Goal: Task Accomplishment & Management: Complete application form

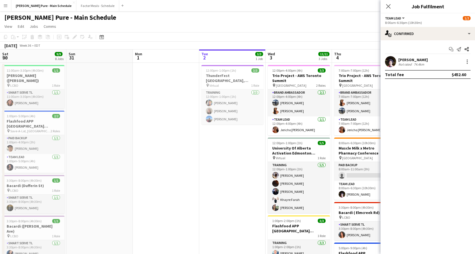
scroll to position [0, 133]
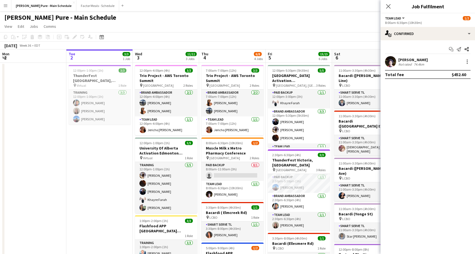
click at [224, 43] on div "[DATE] Week 36 • EDT" at bounding box center [237, 46] width 475 height 8
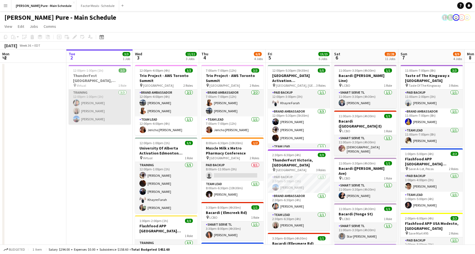
click at [100, 104] on app-card-role "Training [DATE] 12:00pm-1:00pm (1h) [PERSON_NAME] [PERSON_NAME] [PERSON_NAME]" at bounding box center [100, 106] width 62 height 35
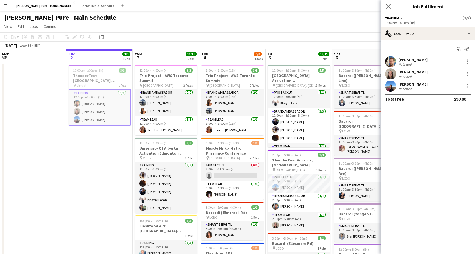
click at [400, 60] on div "[PERSON_NAME]" at bounding box center [412, 59] width 29 height 5
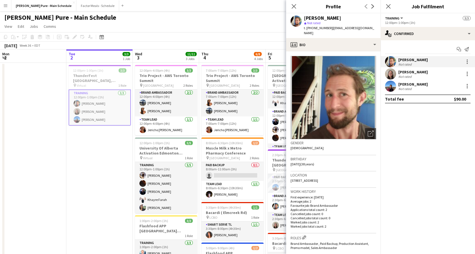
click at [325, 28] on span "t. [PHONE_NUMBER]" at bounding box center [318, 28] width 29 height 4
click at [83, 112] on app-card-role "Training [DATE] 12:00pm-1:00pm (1h) [PERSON_NAME] [PERSON_NAME] [PERSON_NAME]" at bounding box center [100, 107] width 62 height 36
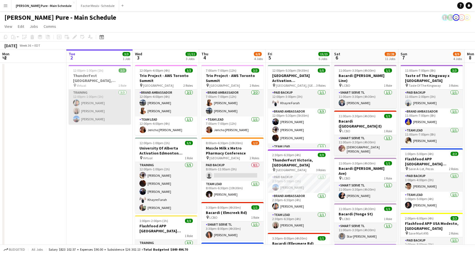
click at [79, 111] on app-user-avatar at bounding box center [76, 111] width 7 height 7
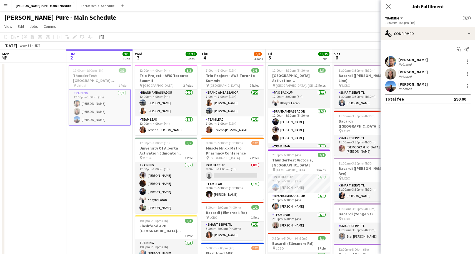
click at [393, 74] on app-user-avatar at bounding box center [390, 73] width 11 height 11
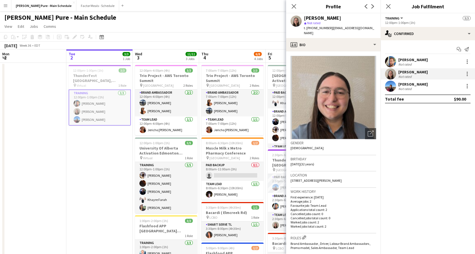
click at [411, 59] on div "[PERSON_NAME]" at bounding box center [412, 59] width 29 height 5
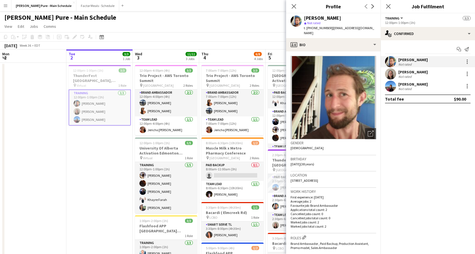
click at [411, 60] on div "[PERSON_NAME]" at bounding box center [412, 59] width 29 height 5
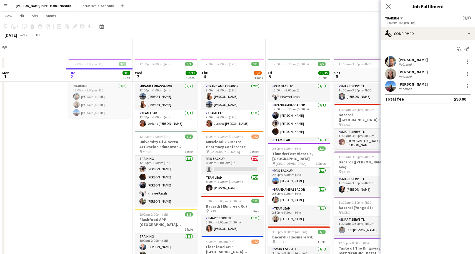
scroll to position [41, 0]
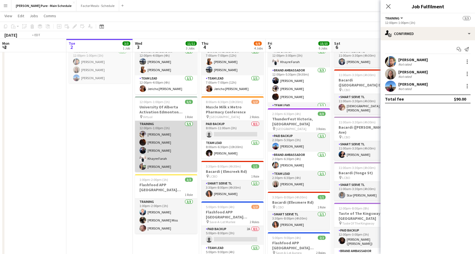
click at [159, 132] on app-card-role "Training [DATE] 12:00pm-1:00pm (1h) [PERSON_NAME] [PERSON_NAME] [PERSON_NAME] […" at bounding box center [166, 146] width 62 height 51
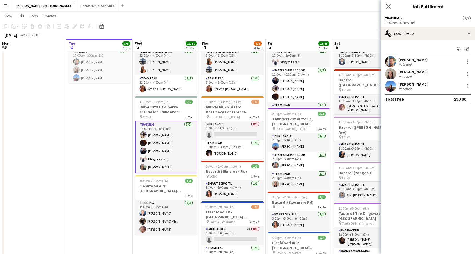
scroll to position [0, 133]
click at [160, 111] on h3 "University Of Alberta Activation Edmonton Training" at bounding box center [166, 109] width 62 height 10
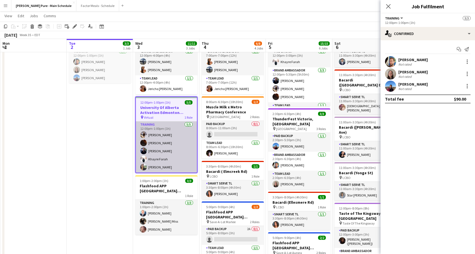
click at [146, 145] on app-card-role "Training [DATE] 12:00pm-1:00pm (1h) [PERSON_NAME] [PERSON_NAME] [PERSON_NAME] […" at bounding box center [166, 146] width 61 height 51
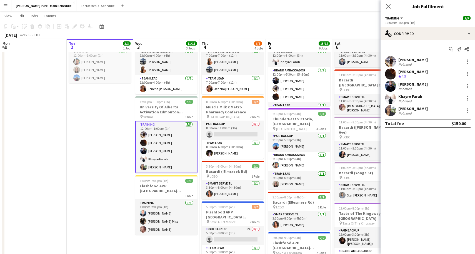
click at [388, 60] on app-user-avatar at bounding box center [390, 61] width 11 height 11
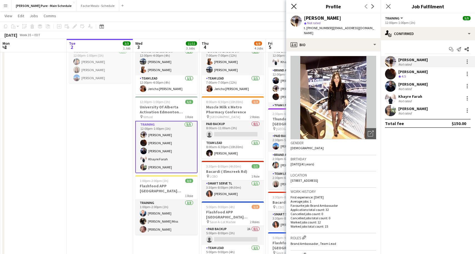
click at [293, 6] on icon at bounding box center [293, 6] width 5 height 5
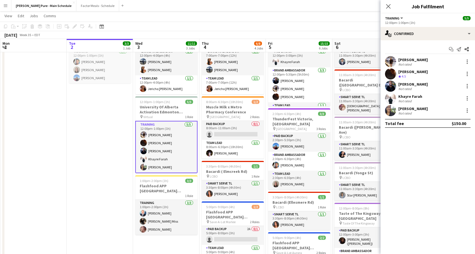
click at [155, 143] on app-card-role "Training [DATE] 12:00pm-1:00pm (1h) [PERSON_NAME] [PERSON_NAME] [PERSON_NAME] […" at bounding box center [166, 147] width 62 height 52
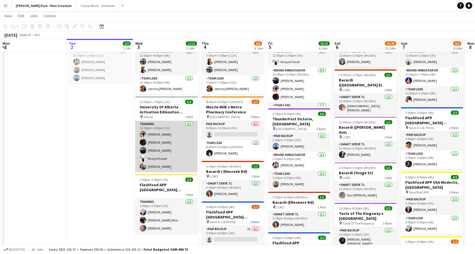
click at [155, 143] on app-card-role "Training [DATE] 12:00pm-1:00pm (1h) [PERSON_NAME] [PERSON_NAME] [PERSON_NAME] […" at bounding box center [166, 146] width 62 height 51
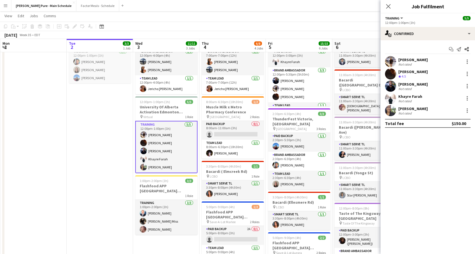
click at [392, 73] on app-user-avatar at bounding box center [390, 73] width 11 height 11
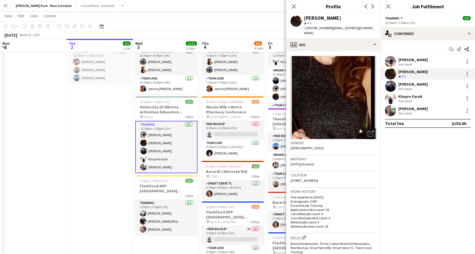
click at [405, 86] on div "[PERSON_NAME]" at bounding box center [412, 84] width 29 height 5
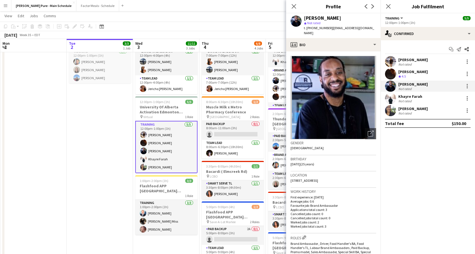
click at [406, 97] on div "Khayre Farah" at bounding box center [410, 96] width 24 height 5
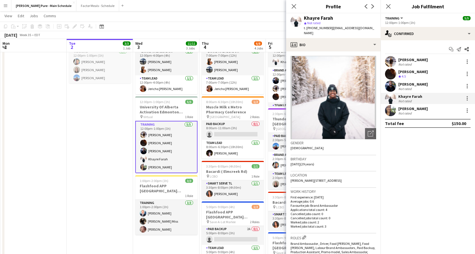
click at [403, 112] on div "Not rated" at bounding box center [405, 113] width 14 height 4
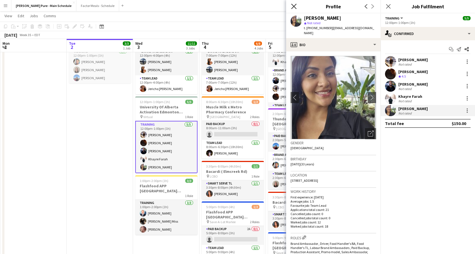
click at [292, 4] on icon "Close pop-in" at bounding box center [293, 6] width 5 height 5
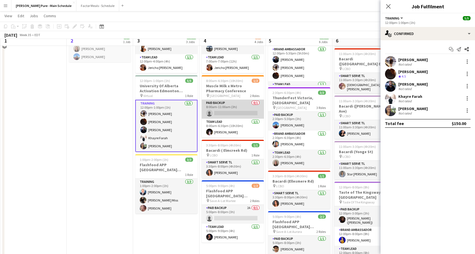
scroll to position [55, 0]
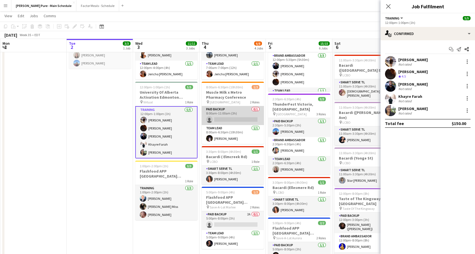
click at [229, 118] on app-card-role "Paid Backup 0/1 8:00am-11:00am (3h) single-neutral-actions" at bounding box center [233, 115] width 62 height 19
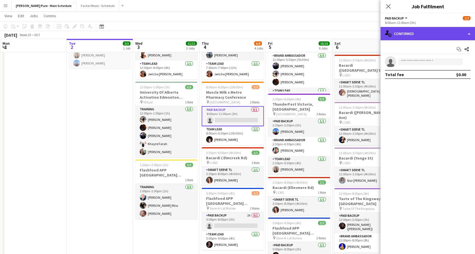
click at [465, 31] on div "single-neutral-actions-check-2 Confirmed" at bounding box center [428, 33] width 94 height 13
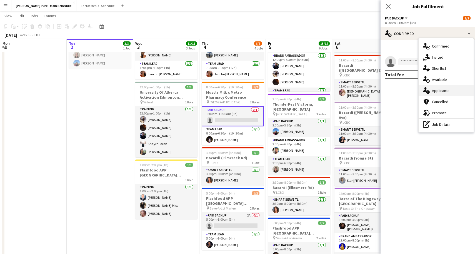
click at [437, 93] on div "single-neutral-actions-information Applicants" at bounding box center [446, 90] width 55 height 11
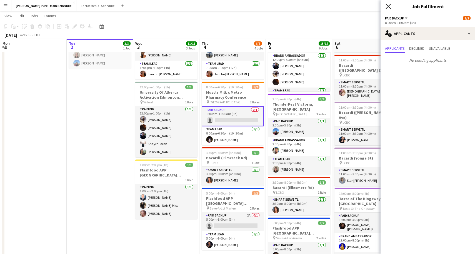
click at [390, 5] on icon at bounding box center [388, 6] width 5 height 5
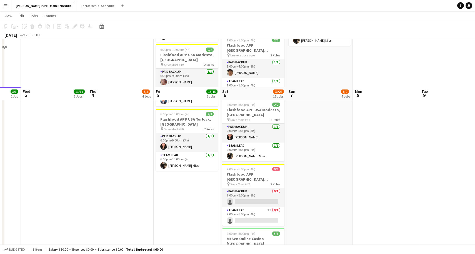
scroll to position [379, 0]
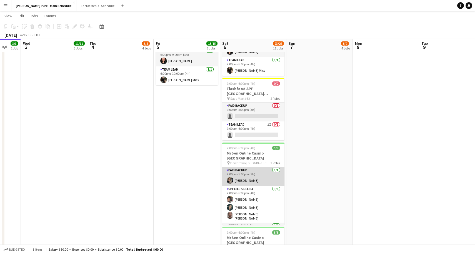
click at [242, 167] on app-card-role "Paid Backup [DATE] 2:00pm-5:00pm (3h) [PERSON_NAME]" at bounding box center [253, 176] width 62 height 19
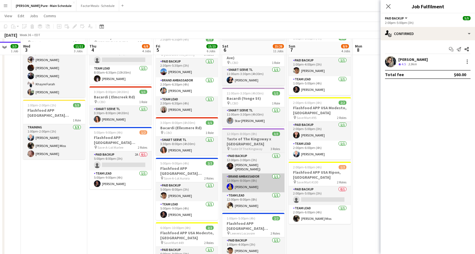
scroll to position [121, 0]
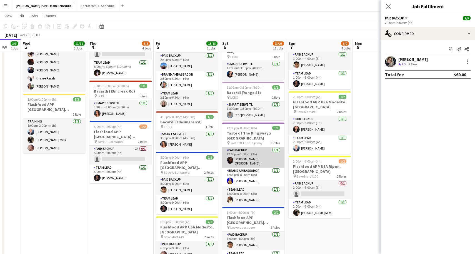
click at [239, 147] on app-card-role "Paid Backup [DATE] 12:00pm-3:00pm (3h) [PERSON_NAME] ([PERSON_NAME]) [PERSON_NA…" at bounding box center [253, 157] width 62 height 21
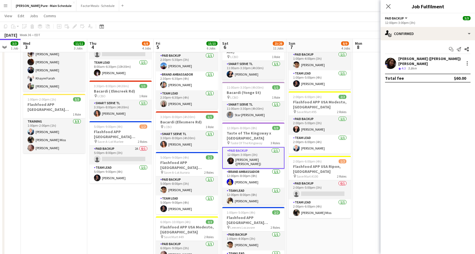
click at [388, 61] on app-user-avatar at bounding box center [390, 63] width 11 height 11
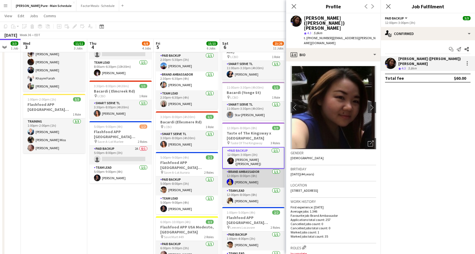
click at [235, 169] on app-card-role "Brand Ambassador [DATE] 12:00pm-8:00pm (8h) [PERSON_NAME]" at bounding box center [253, 178] width 62 height 19
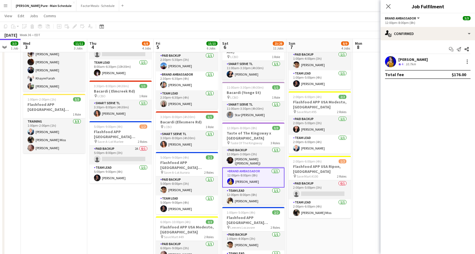
click at [412, 60] on div "[PERSON_NAME]" at bounding box center [412, 59] width 29 height 5
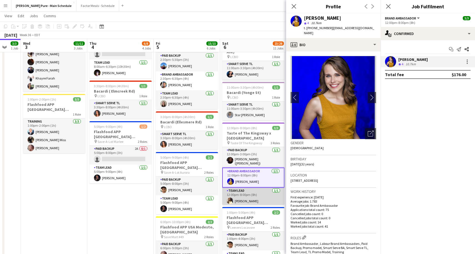
click at [228, 198] on app-user-avatar at bounding box center [230, 201] width 7 height 7
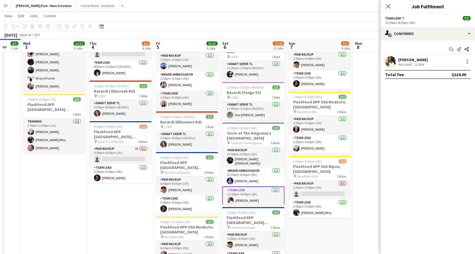
click at [390, 60] on app-user-avatar at bounding box center [390, 61] width 11 height 11
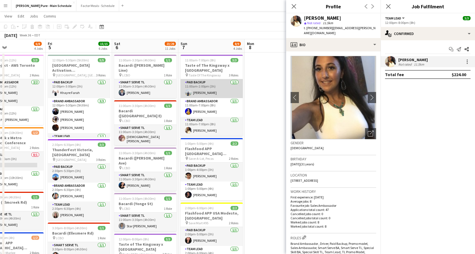
scroll to position [0, 220]
click at [198, 91] on app-card-role "Paid Backup [DATE] 11:00am-2:00pm (3h) [PERSON_NAME]" at bounding box center [211, 88] width 62 height 19
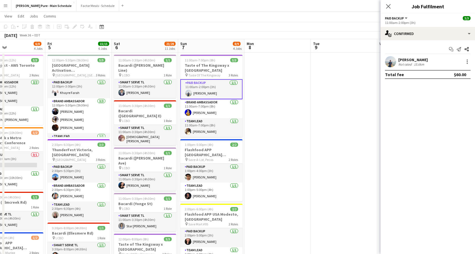
click at [399, 60] on div "[PERSON_NAME]" at bounding box center [412, 59] width 29 height 5
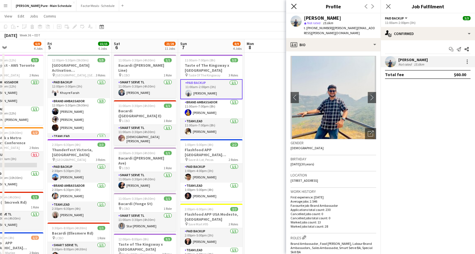
click at [293, 6] on icon "Close pop-in" at bounding box center [293, 6] width 5 height 5
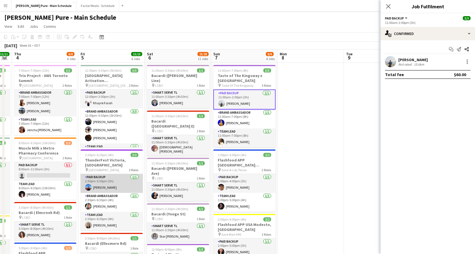
scroll to position [0, 254]
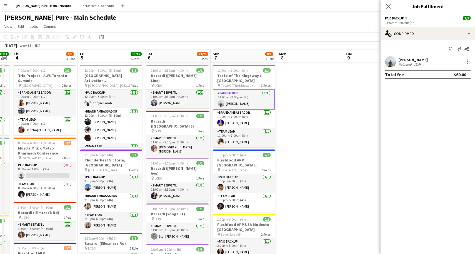
click at [401, 60] on div "[PERSON_NAME]" at bounding box center [412, 59] width 29 height 5
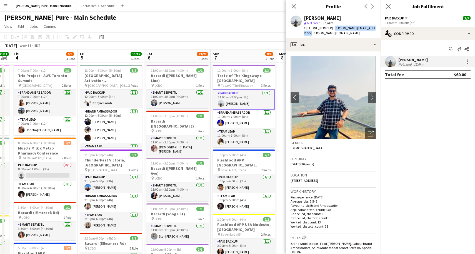
drag, startPoint x: 329, startPoint y: 28, endPoint x: 378, endPoint y: 28, distance: 49.2
click at [378, 28] on app-profile-header "[PERSON_NAME] star Not rated 15.6km t. [PHONE_NUMBER] | [PERSON_NAME][EMAIL_ADD…" at bounding box center [333, 25] width 94 height 25
copy span "[PERSON_NAME][EMAIL_ADDRESS][PERSON_NAME][DOMAIN_NAME]"
click at [224, 123] on app-user-avatar at bounding box center [220, 122] width 7 height 7
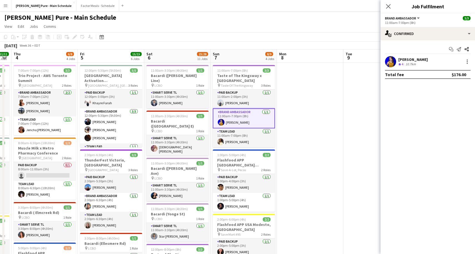
click at [389, 60] on app-user-avatar at bounding box center [390, 61] width 11 height 11
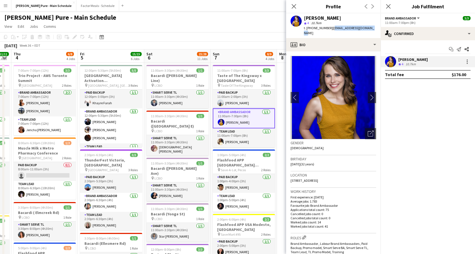
copy span "[EMAIL_ADDRESS][DOMAIN_NAME]"
drag, startPoint x: 328, startPoint y: 28, endPoint x: 371, endPoint y: 28, distance: 42.2
click at [371, 28] on app-profile-header "[PERSON_NAME] star 4 10.7km t. [PHONE_NUMBER] | [EMAIL_ADDRESS][DOMAIN_NAME]" at bounding box center [333, 25] width 94 height 25
click at [235, 142] on app-card-role "Team Lead [DATE] 11:00am-7:00pm (8h) [PERSON_NAME]" at bounding box center [244, 137] width 62 height 19
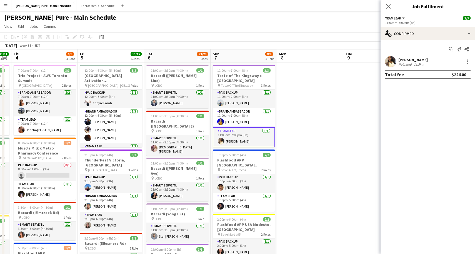
click at [407, 60] on div "[PERSON_NAME]" at bounding box center [412, 59] width 29 height 5
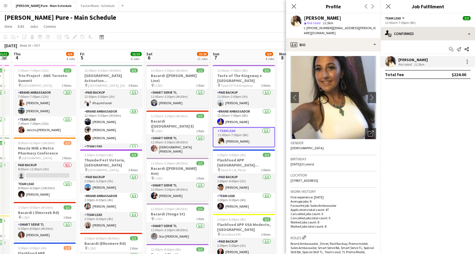
copy body "Confirmed single-neutral-actions-check-2 Confirmed single-neutral-actions-share…"
drag, startPoint x: 328, startPoint y: 28, endPoint x: 384, endPoint y: 28, distance: 55.9
click at [368, 29] on div "[PERSON_NAME] star Not rated 11.5km t. [PHONE_NUMBER] | [EMAIL_ADDRESS][PERSON_…" at bounding box center [333, 25] width 94 height 25
copy span "[EMAIL_ADDRESS][PERSON_NAME][DOMAIN_NAME]"
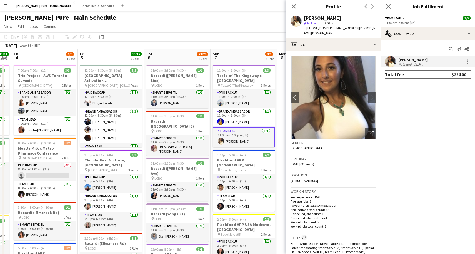
drag, startPoint x: 363, startPoint y: 28, endPoint x: 328, endPoint y: 29, distance: 34.5
click at [328, 29] on span "| [EMAIL_ADDRESS][PERSON_NAME][DOMAIN_NAME]" at bounding box center [340, 30] width 72 height 9
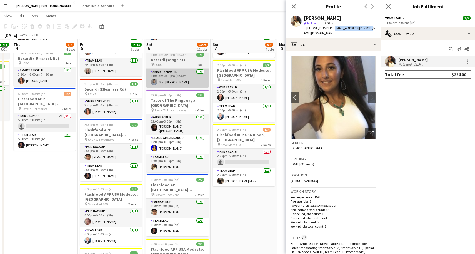
scroll to position [153, 0]
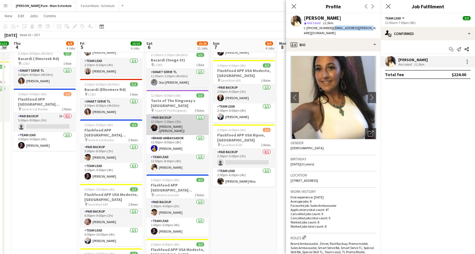
click at [170, 114] on app-card-role "Paid Backup [DATE] 12:00pm-3:00pm (3h) [PERSON_NAME] ([PERSON_NAME]) [PERSON_NA…" at bounding box center [177, 124] width 62 height 21
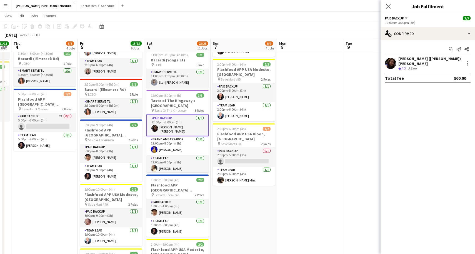
click at [419, 60] on div "[PERSON_NAME] ([PERSON_NAME]) [PERSON_NAME]" at bounding box center [429, 61] width 63 height 10
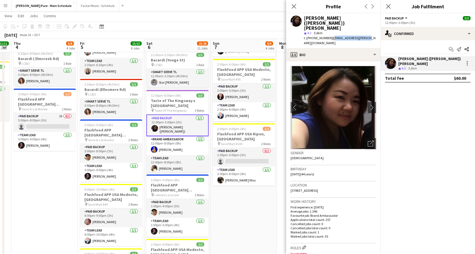
drag, startPoint x: 329, startPoint y: 28, endPoint x: 367, endPoint y: 28, distance: 37.8
click at [367, 28] on app-profile-header "[PERSON_NAME] ([PERSON_NAME]) [PERSON_NAME] star 4.3 5.8km t. [PHONE_NUMBER] | …" at bounding box center [333, 30] width 94 height 35
copy span "[EMAIL_ADDRESS][PERSON_NAME][DOMAIN_NAME]"
click at [172, 33] on div "[DATE] Week 36 • EDT" at bounding box center [237, 35] width 475 height 8
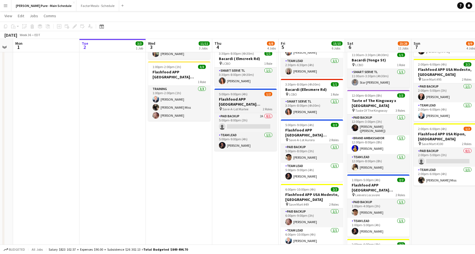
scroll to position [0, 176]
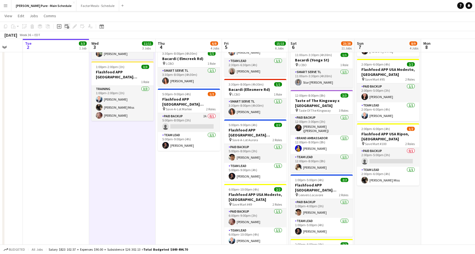
click at [67, 26] on icon "Add linked Job" at bounding box center [67, 26] width 4 height 4
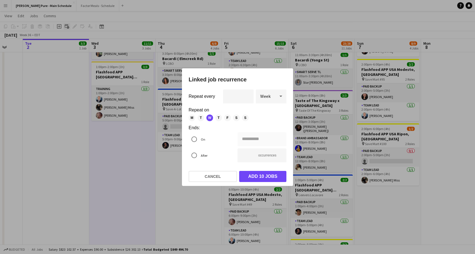
scroll to position [0, 0]
click at [222, 26] on div at bounding box center [237, 127] width 475 height 254
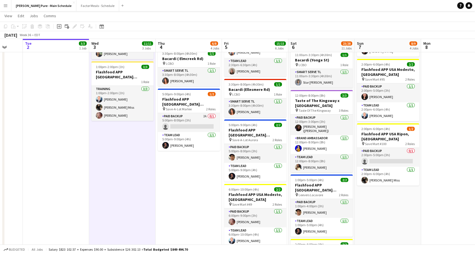
scroll to position [153, 0]
click at [60, 27] on icon "Add job" at bounding box center [59, 26] width 4 height 4
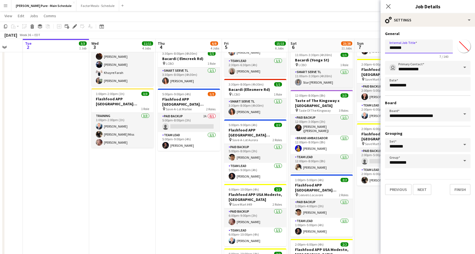
click at [414, 49] on input "*******" at bounding box center [419, 46] width 68 height 14
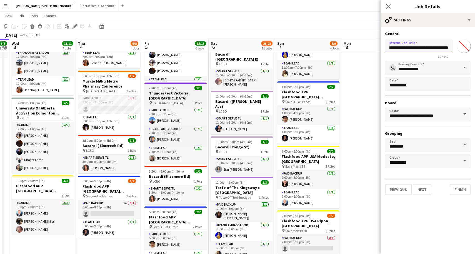
scroll to position [0, 52]
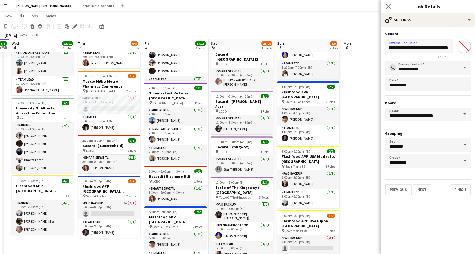
type input "**********"
click at [412, 71] on input "**********" at bounding box center [428, 68] width 86 height 14
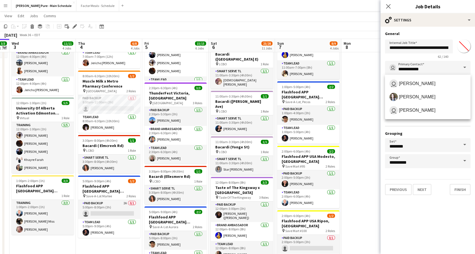
click at [463, 70] on span at bounding box center [465, 67] width 12 height 13
click at [445, 111] on span "user [PERSON_NAME]" at bounding box center [428, 110] width 77 height 8
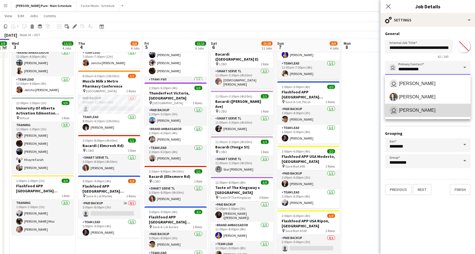
type input "**********"
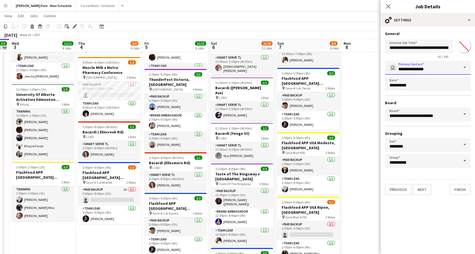
scroll to position [79, 0]
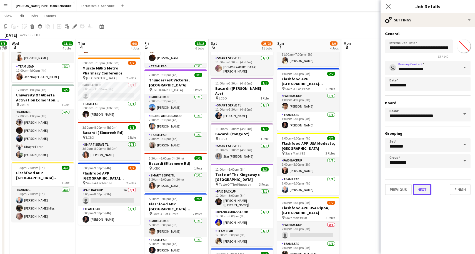
click at [424, 190] on button "Next" at bounding box center [422, 189] width 19 height 11
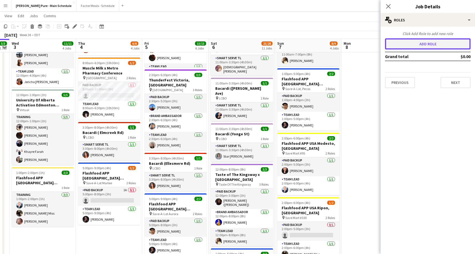
click at [406, 45] on button "Add role" at bounding box center [428, 43] width 86 height 11
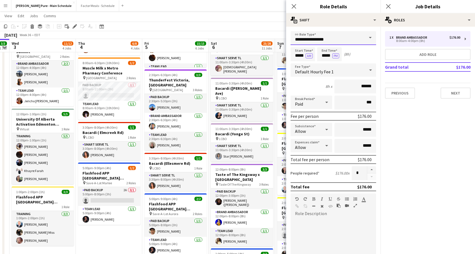
click at [348, 39] on input "**********" at bounding box center [334, 38] width 86 height 14
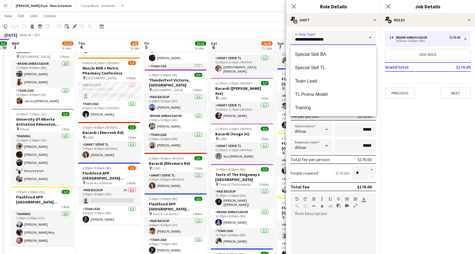
scroll to position [147, 0]
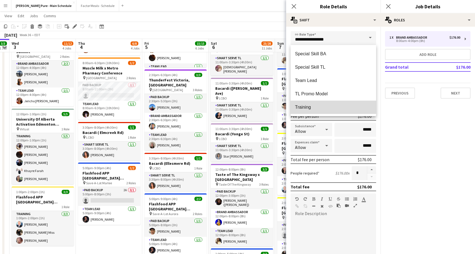
click at [312, 107] on span "Training" at bounding box center [333, 106] width 77 height 5
type input "********"
type input "******"
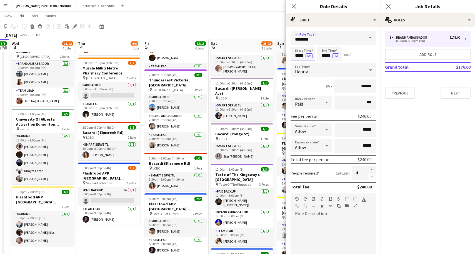
click at [297, 55] on input "*****" at bounding box center [303, 54] width 24 height 14
drag, startPoint x: 300, startPoint y: 57, endPoint x: 289, endPoint y: 56, distance: 10.3
click at [289, 56] on form "link Role Type ******** Start Time ***** AM End Time ***** PM (8h) Fee Type Hou…" at bounding box center [333, 189] width 94 height 317
type input "*****"
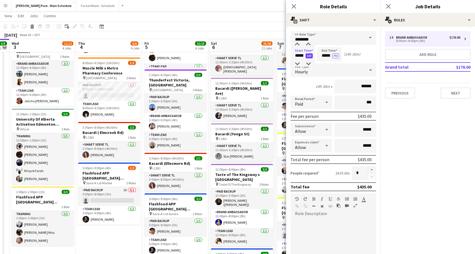
click at [308, 56] on button "AM" at bounding box center [309, 55] width 7 height 5
click at [327, 54] on input "*****" at bounding box center [329, 54] width 24 height 14
type input "*****"
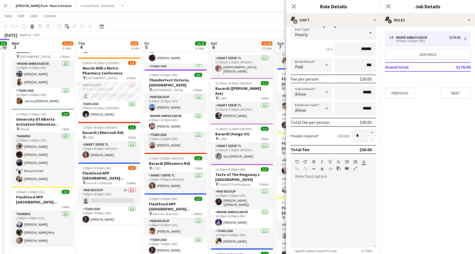
scroll to position [0, 0]
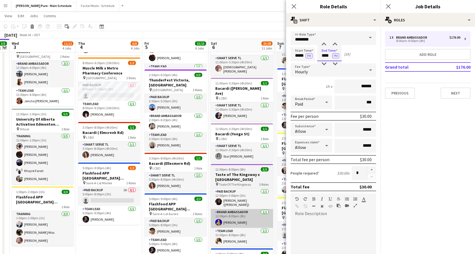
type input "****"
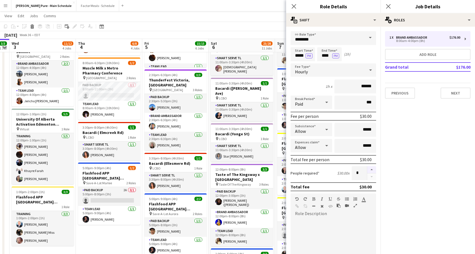
click at [372, 170] on button "button" at bounding box center [371, 169] width 9 height 7
type input "*"
click at [450, 94] on button "Next" at bounding box center [456, 93] width 30 height 11
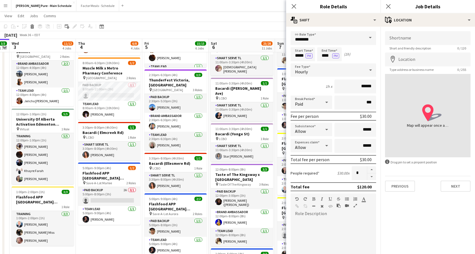
click at [412, 67] on app-form-group "Location map-marker Type address or business name 0 / 255" at bounding box center [428, 62] width 86 height 19
click at [412, 63] on input "Location" at bounding box center [428, 60] width 86 height 14
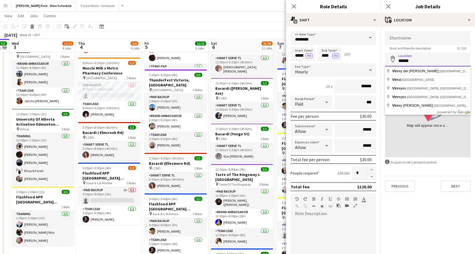
type input "*******"
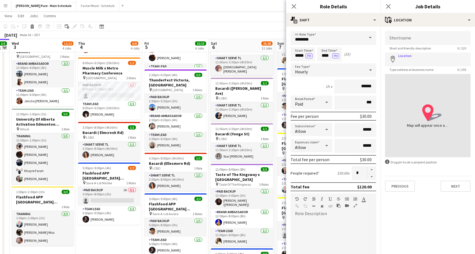
click at [422, 197] on mat-expansion-panel "map-marker Location Shortname Short and friendly description 0 / 120 Location m…" at bounding box center [428, 140] width 94 height 227
click at [460, 183] on button "Next" at bounding box center [456, 186] width 30 height 11
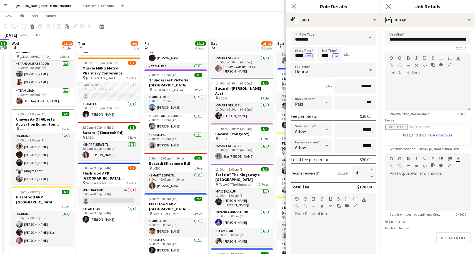
scroll to position [21, 0]
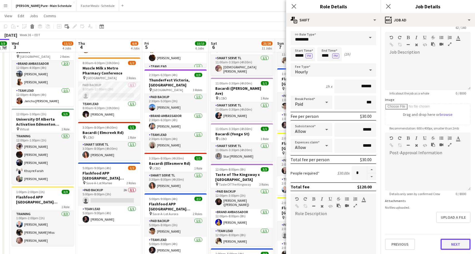
click at [448, 242] on button "Next" at bounding box center [456, 244] width 30 height 11
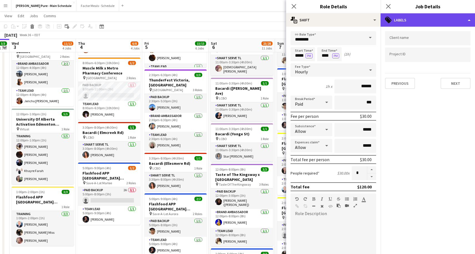
click at [407, 24] on div "tags-double Labels" at bounding box center [428, 19] width 94 height 13
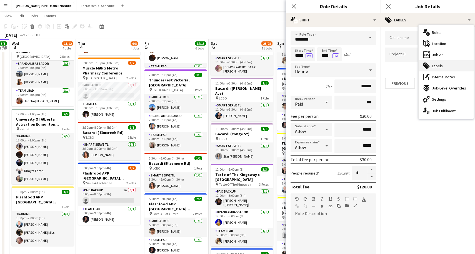
click at [425, 63] on icon "tags-double" at bounding box center [426, 66] width 7 height 7
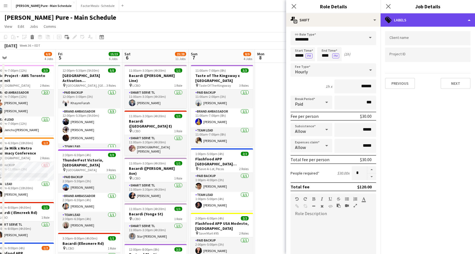
click at [405, 23] on div "tags-double Labels" at bounding box center [428, 19] width 94 height 13
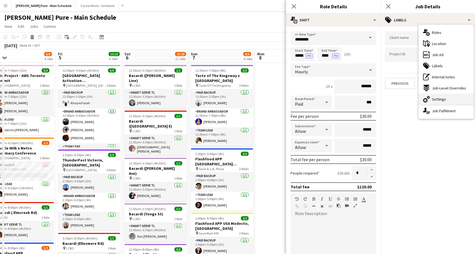
click at [438, 99] on span "Settings" at bounding box center [439, 99] width 14 height 5
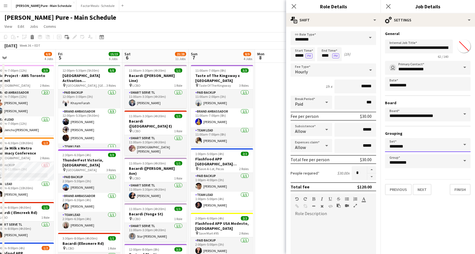
click at [406, 148] on input "********" at bounding box center [428, 145] width 86 height 14
click at [465, 147] on span at bounding box center [465, 144] width 12 height 13
click at [465, 145] on span at bounding box center [465, 144] width 12 height 13
click at [452, 139] on input "********" at bounding box center [428, 145] width 86 height 14
click at [434, 134] on h3 "Grouping" at bounding box center [428, 133] width 86 height 5
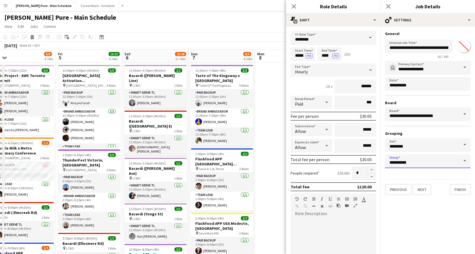
click at [425, 167] on input "**********" at bounding box center [428, 161] width 86 height 14
click at [466, 162] on span at bounding box center [465, 160] width 12 height 13
click at [422, 232] on mat-expansion-panel "**********" at bounding box center [428, 140] width 94 height 227
click at [427, 190] on button "Next" at bounding box center [422, 189] width 19 height 11
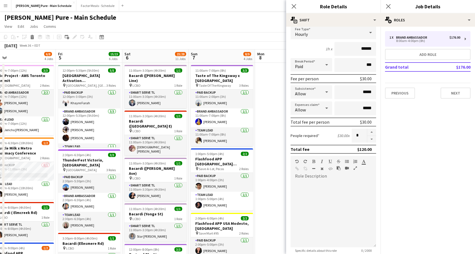
scroll to position [94, 0]
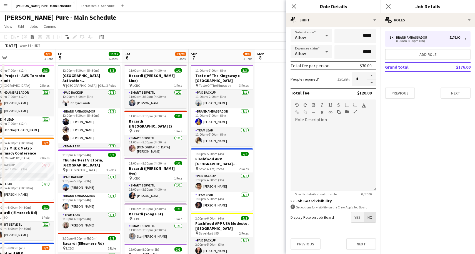
click at [372, 216] on span "No" at bounding box center [370, 217] width 12 height 10
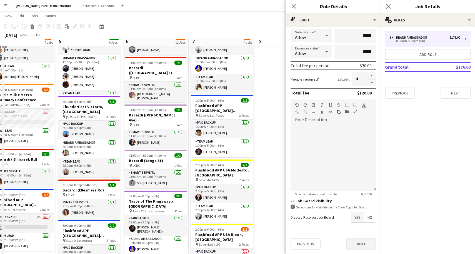
scroll to position [57, 0]
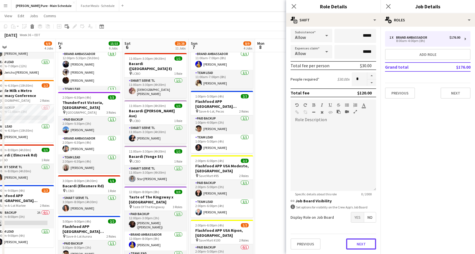
drag, startPoint x: 360, startPoint y: 242, endPoint x: 353, endPoint y: 218, distance: 24.8
click at [353, 218] on form "link Role Type ******** Start Time ***** PM End Time **** PM (1h) Fee Type Hour…" at bounding box center [333, 95] width 94 height 317
click at [353, 218] on span "Yes" at bounding box center [357, 217] width 13 height 10
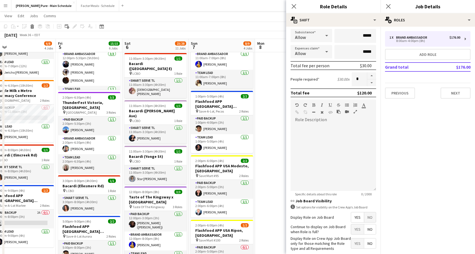
scroll to position [122, 0]
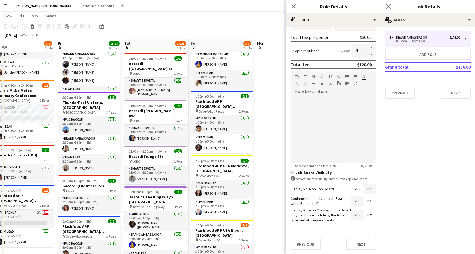
click at [370, 188] on span "No" at bounding box center [370, 189] width 12 height 10
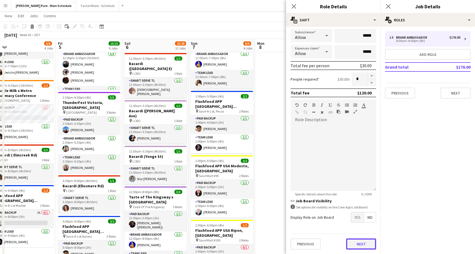
click at [370, 247] on button "Next" at bounding box center [361, 243] width 30 height 11
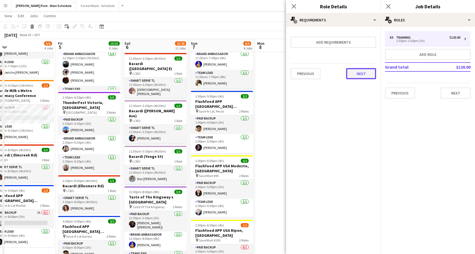
click at [358, 75] on button "Next" at bounding box center [361, 73] width 30 height 11
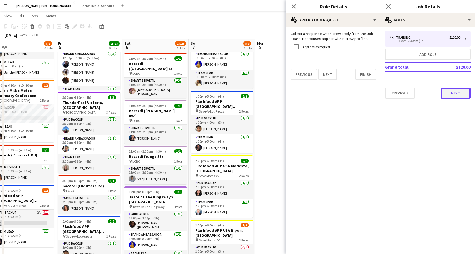
click at [457, 91] on button "Next" at bounding box center [456, 93] width 30 height 11
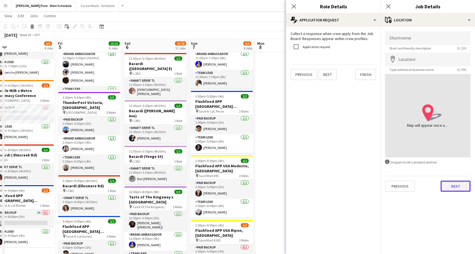
click at [458, 191] on button "Next" at bounding box center [456, 186] width 30 height 11
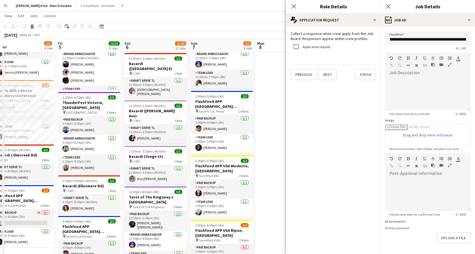
scroll to position [21, 0]
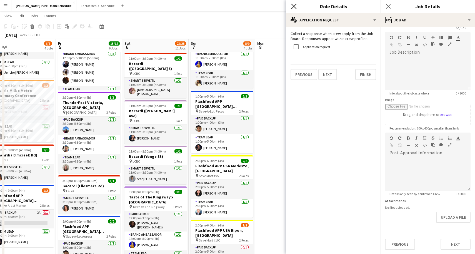
click at [293, 8] on icon "Close pop-in" at bounding box center [293, 6] width 5 height 5
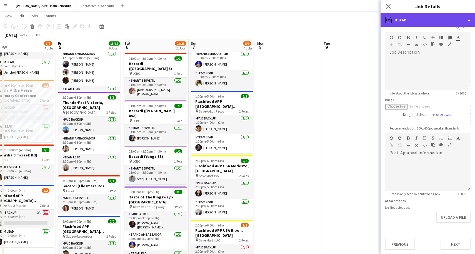
click at [402, 18] on div "ads-window Job Ad" at bounding box center [428, 19] width 94 height 13
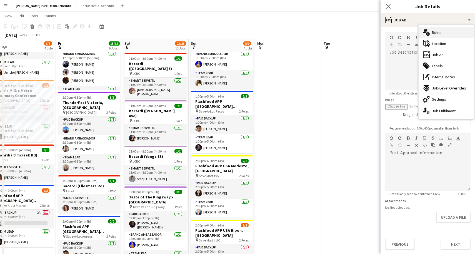
click at [434, 33] on span "Roles" at bounding box center [436, 32] width 9 height 5
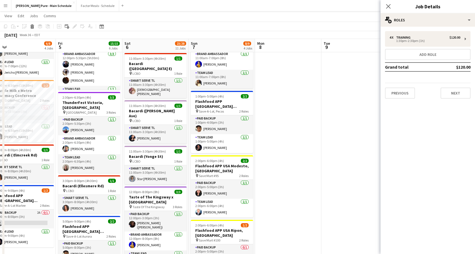
scroll to position [0, 0]
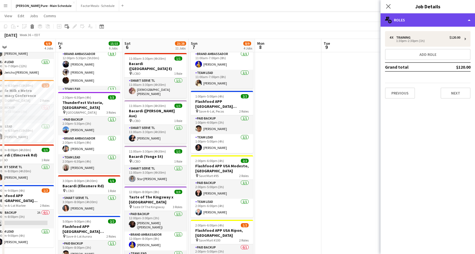
click at [394, 22] on div "multiple-users-add Roles" at bounding box center [428, 19] width 94 height 13
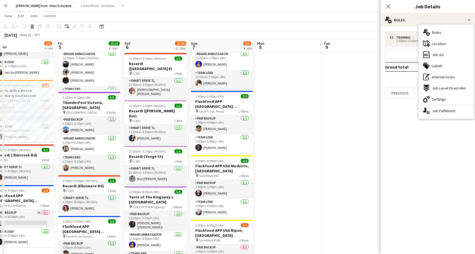
click at [415, 136] on mat-expansion-panel "pencil3 General details 4 x Training $120.00 1:30pm-2:30pm (1h) Add role Grand …" at bounding box center [428, 140] width 94 height 227
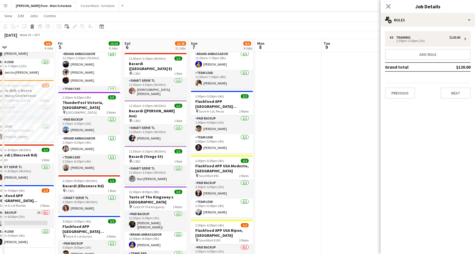
click at [415, 136] on mat-expansion-panel "pencil3 General details 4 x Training $120.00 1:30pm-2:30pm (1h) Add role Grand …" at bounding box center [428, 140] width 94 height 227
click at [454, 99] on div "4 x Training $120.00 1:30pm-2:30pm (1h) Add role Grand total $120.00 Previous N…" at bounding box center [428, 65] width 94 height 76
click at [453, 92] on button "Next" at bounding box center [456, 93] width 30 height 11
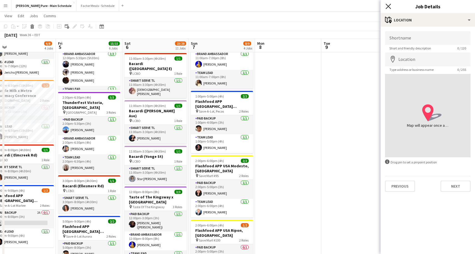
click at [386, 7] on app-icon "Close pop-in" at bounding box center [389, 7] width 8 height 8
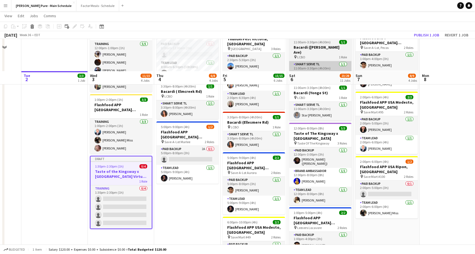
scroll to position [178, 0]
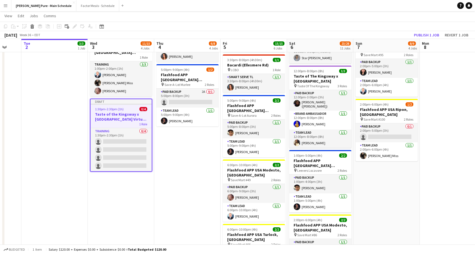
click at [112, 103] on div "Draft" at bounding box center [121, 101] width 61 height 4
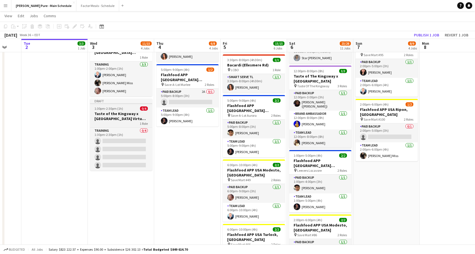
click at [112, 103] on div "Draft" at bounding box center [121, 101] width 62 height 4
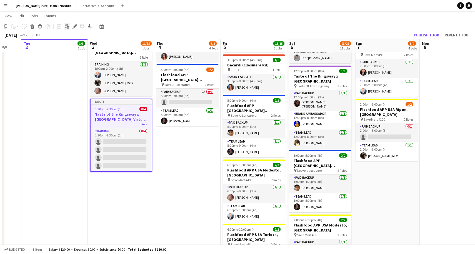
click at [64, 26] on div "Add linked Job" at bounding box center [67, 26] width 7 height 7
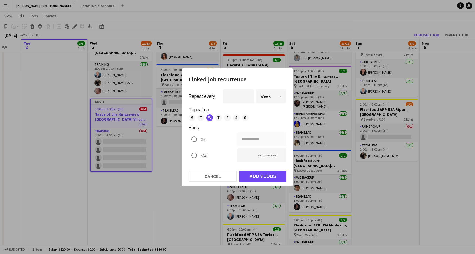
scroll to position [0, 0]
drag, startPoint x: 62, startPoint y: 26, endPoint x: 257, endPoint y: 32, distance: 194.9
click at [258, 31] on div at bounding box center [237, 127] width 475 height 254
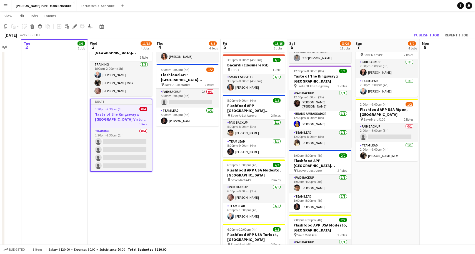
scroll to position [178, 0]
click at [131, 103] on app-job-card "Draft 1:30pm-2:30pm (1h) 0/4 Taste of the Kingsway x [GEOGRAPHIC_DATA] Virtual …" at bounding box center [121, 135] width 62 height 73
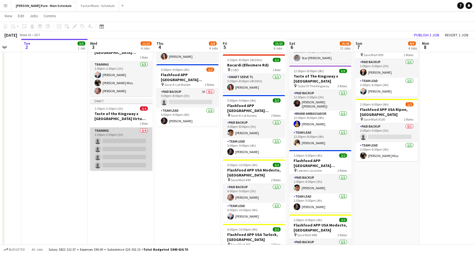
click at [113, 142] on app-card-role "Training 0/4 1:30pm-2:30pm (1h) single-neutral-actions single-neutral-actions s…" at bounding box center [121, 149] width 62 height 43
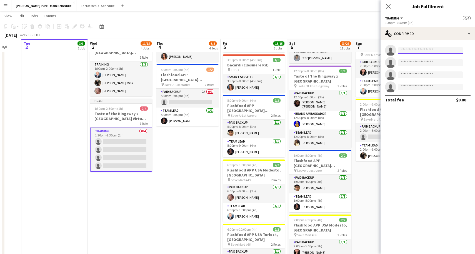
click at [419, 50] on input at bounding box center [430, 50] width 64 height 7
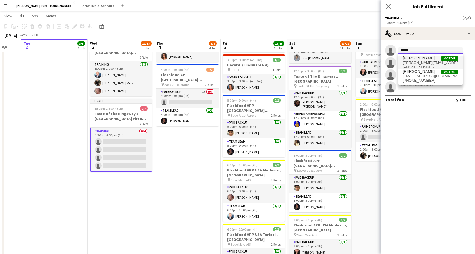
type input "******"
click at [424, 59] on span "[PERSON_NAME]" at bounding box center [419, 58] width 32 height 5
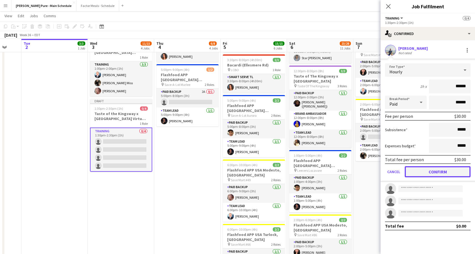
click at [444, 172] on button "Confirm" at bounding box center [438, 171] width 66 height 11
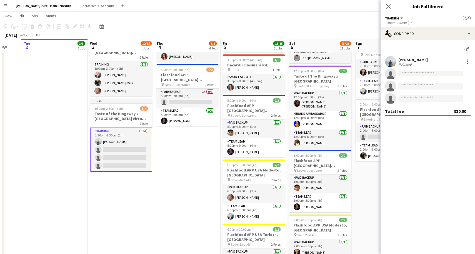
click at [413, 75] on input at bounding box center [430, 74] width 64 height 7
type input "******"
click at [409, 85] on span "[EMAIL_ADDRESS][PERSON_NAME][DOMAIN_NAME]" at bounding box center [431, 86] width 56 height 4
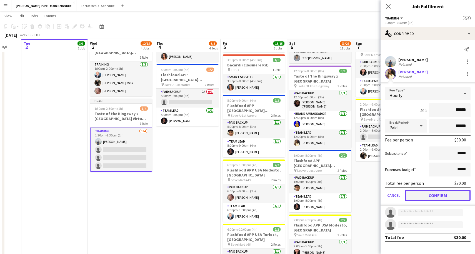
click at [434, 198] on button "Confirm" at bounding box center [438, 195] width 66 height 11
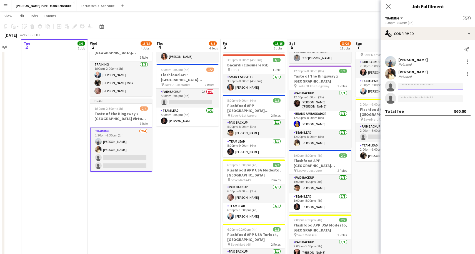
click at [413, 86] on input at bounding box center [430, 86] width 64 height 7
type input "****"
click at [414, 96] on span "[PERSON_NAME] ([PERSON_NAME]) [PERSON_NAME]" at bounding box center [422, 94] width 38 height 5
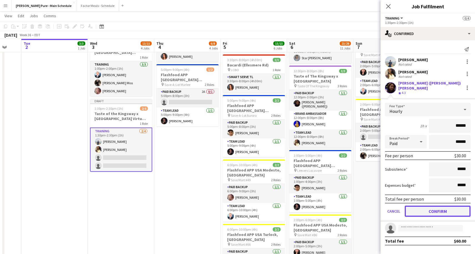
click at [436, 208] on button "Confirm" at bounding box center [438, 211] width 66 height 11
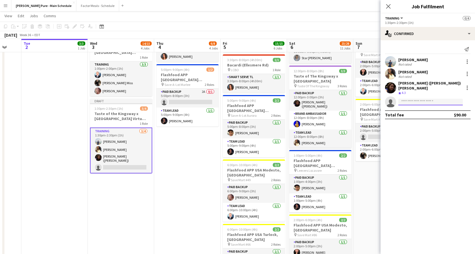
click at [414, 99] on input at bounding box center [430, 102] width 64 height 7
type input "*****"
click at [405, 109] on span "[EMAIL_ADDRESS][DOMAIN_NAME]" at bounding box center [431, 111] width 56 height 4
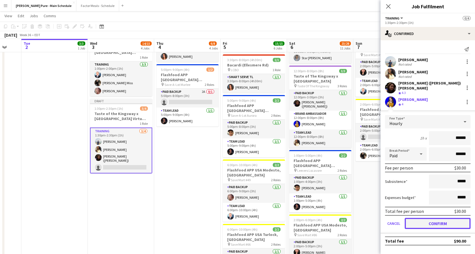
click at [418, 220] on button "Confirm" at bounding box center [438, 223] width 66 height 11
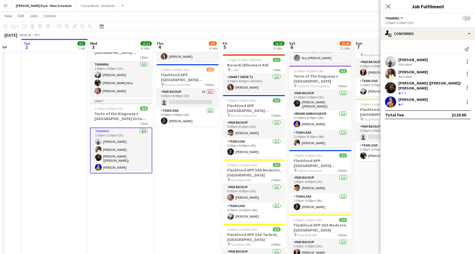
click at [401, 19] on button "Training" at bounding box center [394, 18] width 19 height 4
click at [427, 23] on div "1:30pm-2:30pm (1h)" at bounding box center [428, 23] width 86 height 4
click at [389, 8] on icon "Close pop-in" at bounding box center [388, 6] width 5 height 5
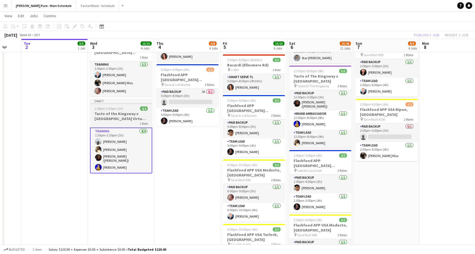
click at [120, 99] on div "Draft" at bounding box center [121, 101] width 62 height 4
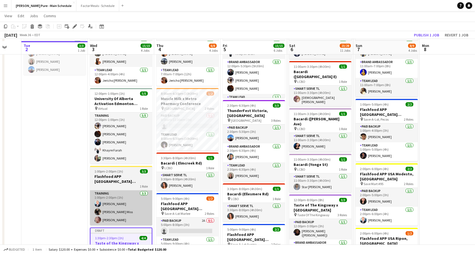
scroll to position [51, 0]
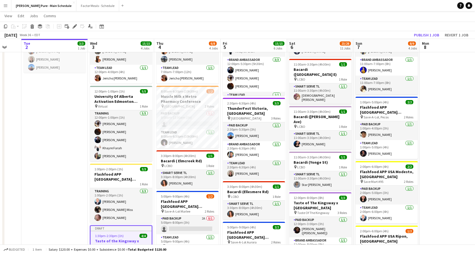
click at [113, 230] on div at bounding box center [121, 230] width 61 height 1
click at [111, 227] on div "Draft" at bounding box center [121, 227] width 62 height 4
click at [9, 16] on span "View" at bounding box center [8, 15] width 8 height 5
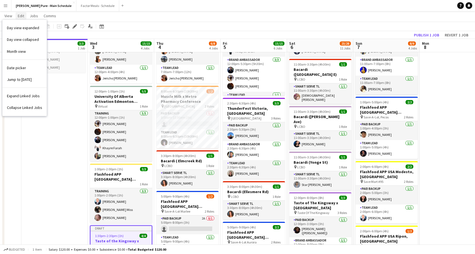
click at [23, 15] on span "Edit" at bounding box center [21, 15] width 6 height 5
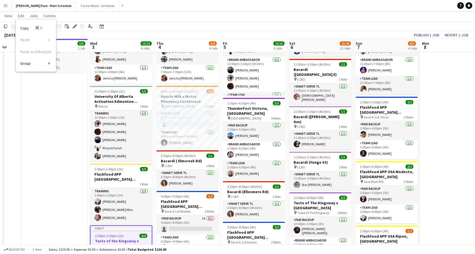
click at [141, 26] on app-toolbar "Copy Paste Paste Command V Paste with crew Command Shift V Paste linked Job [GE…" at bounding box center [237, 26] width 475 height 9
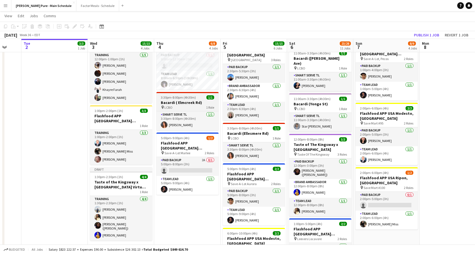
scroll to position [111, 0]
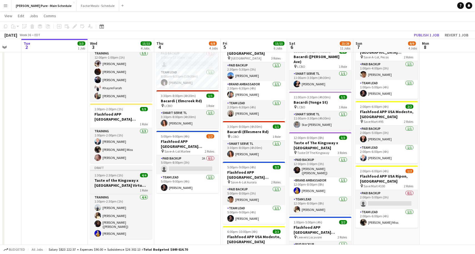
click at [132, 180] on h3 "Taste of the Kingsway x [GEOGRAPHIC_DATA] Virtual Training" at bounding box center [121, 183] width 62 height 10
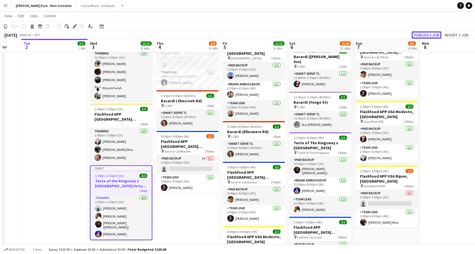
click at [425, 37] on button "Publish 1 job" at bounding box center [427, 34] width 30 height 7
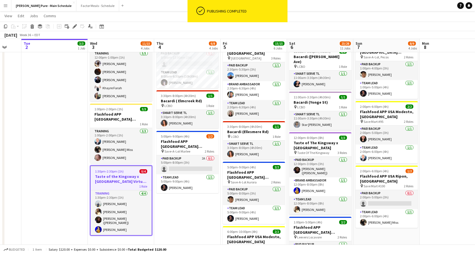
click at [108, 179] on h3 "Taste of the Kingsway x [GEOGRAPHIC_DATA] Virtual Training" at bounding box center [121, 179] width 61 height 10
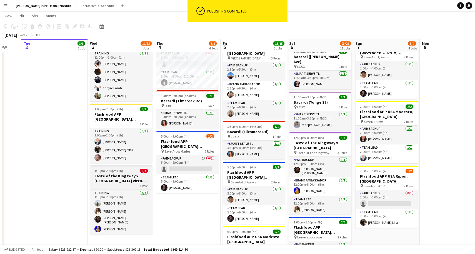
click at [106, 173] on app-job-card "1:30pm-2:30pm (1h) 0/4 Taste of the Kingsway x [GEOGRAPHIC_DATA][PERSON_NAME] V…" at bounding box center [121, 199] width 62 height 69
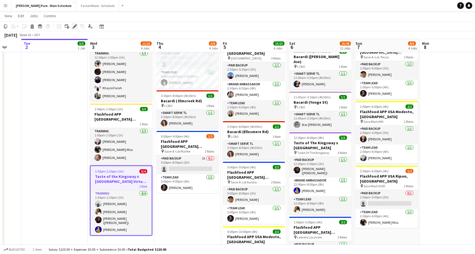
click at [76, 26] on icon at bounding box center [74, 26] width 3 height 3
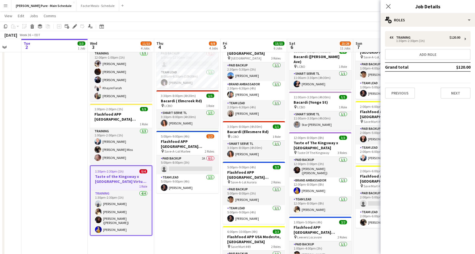
click at [428, 13] on div "Close pop-in Job Details" at bounding box center [428, 6] width 94 height 13
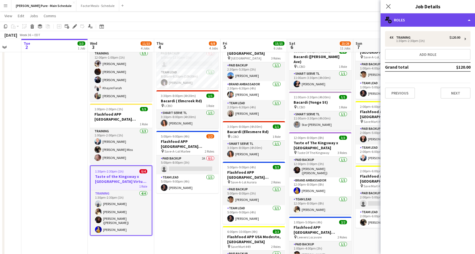
click at [427, 22] on div "multiple-users-add Roles" at bounding box center [428, 19] width 94 height 13
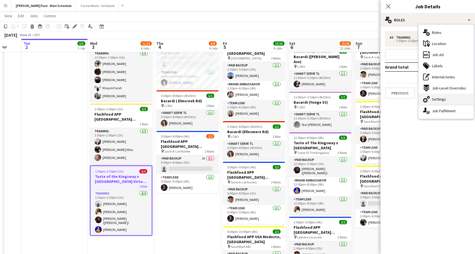
click at [435, 103] on div "cog-double-3 Settings" at bounding box center [446, 99] width 55 height 11
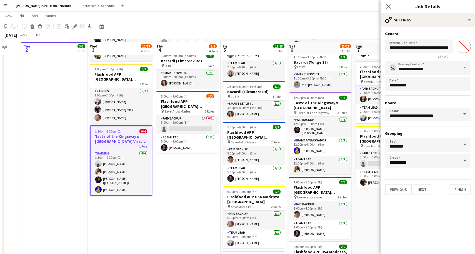
scroll to position [154, 0]
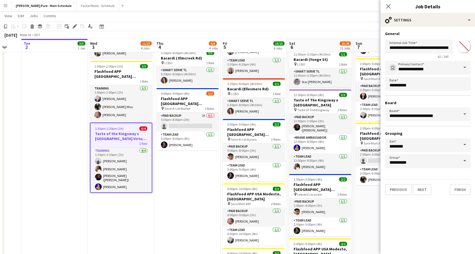
click at [410, 138] on div "**********" at bounding box center [428, 114] width 86 height 107
click at [410, 146] on input "********" at bounding box center [428, 145] width 86 height 14
click at [465, 142] on span at bounding box center [465, 144] width 12 height 13
click at [424, 208] on mat-expansion-panel "**********" at bounding box center [428, 140] width 94 height 227
click at [411, 163] on input "**********" at bounding box center [428, 161] width 86 height 14
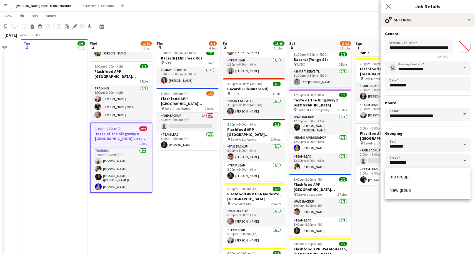
click at [423, 201] on mat-expansion-panel "**********" at bounding box center [428, 140] width 94 height 227
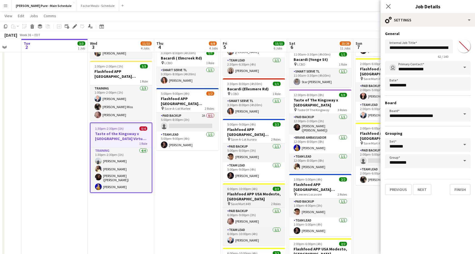
click at [245, 191] on h3 "Flashfood APP USA Modesto, [GEOGRAPHIC_DATA]" at bounding box center [254, 196] width 62 height 10
type input "**********"
type input "*******"
type input "**********"
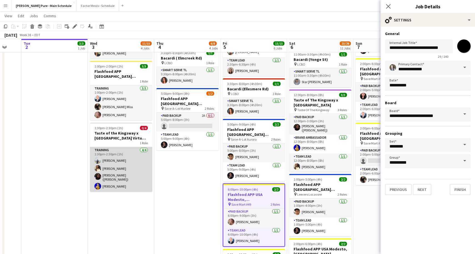
click at [126, 162] on app-card-role "Training [DATE] 1:30pm-2:30pm (1h) [PERSON_NAME] [PERSON_NAME] ([PERSON_NAME]) …" at bounding box center [121, 169] width 62 height 45
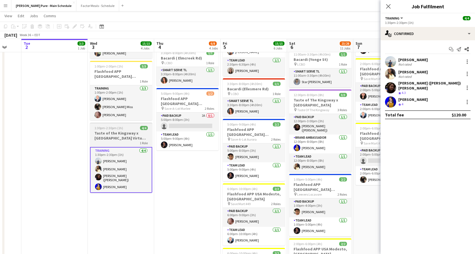
click at [124, 139] on h3 "Taste of the Kingsway x [GEOGRAPHIC_DATA] Virtual Training" at bounding box center [121, 136] width 62 height 10
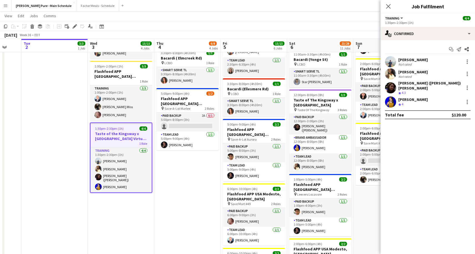
click at [114, 127] on span "1:30pm-2:30pm (1h)" at bounding box center [109, 128] width 29 height 4
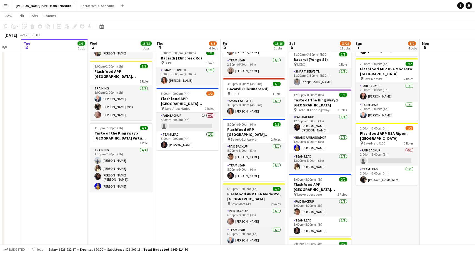
click at [269, 183] on app-job-card "6:00pm-10:00pm (4h) 2/2 Flashfood APP USA Modesto, [GEOGRAPHIC_DATA] pin Save M…" at bounding box center [254, 214] width 62 height 62
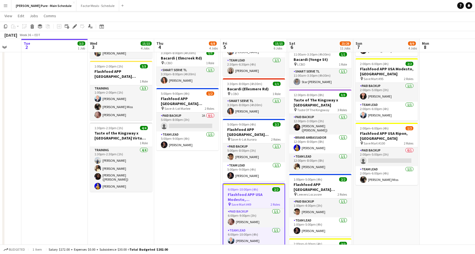
click at [262, 192] on h3 "Flashfood APP USA Modesto, [GEOGRAPHIC_DATA]" at bounding box center [253, 197] width 61 height 10
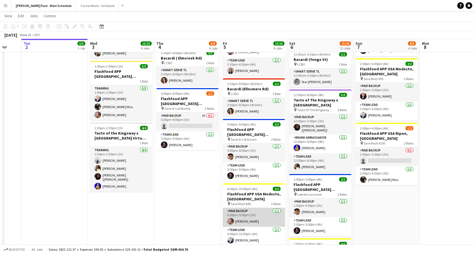
click at [247, 208] on app-card-role "Paid Backup [DATE] 6:00pm-9:00pm (3h) [PERSON_NAME]" at bounding box center [254, 217] width 62 height 19
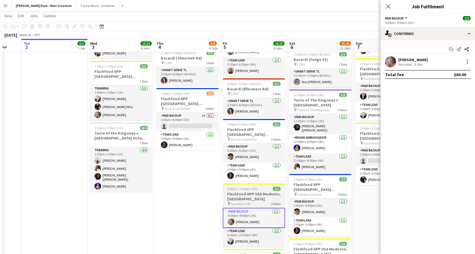
click at [245, 191] on h3 "Flashfood APP USA Modesto, [GEOGRAPHIC_DATA]" at bounding box center [254, 196] width 62 height 10
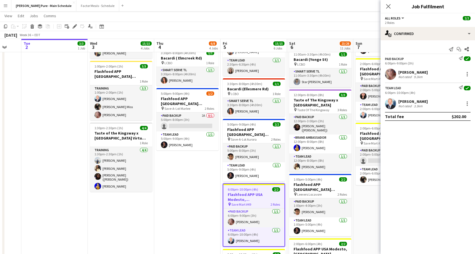
click at [242, 192] on h3 "Flashfood APP USA Modesto, [GEOGRAPHIC_DATA]" at bounding box center [253, 197] width 61 height 10
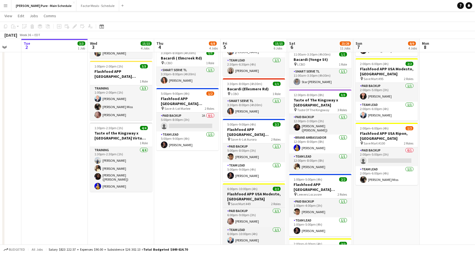
scroll to position [0, 112]
click at [238, 187] on span "6:00pm-10:00pm (4h)" at bounding box center [242, 189] width 30 height 4
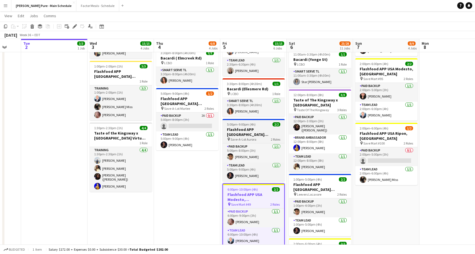
click at [238, 137] on span "Save-A-Lot Aurora" at bounding box center [244, 139] width 26 height 4
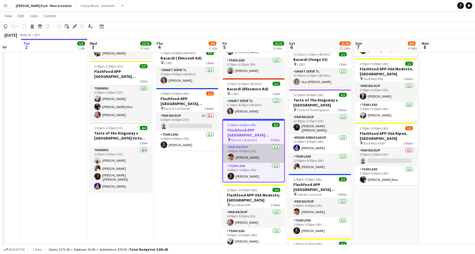
click at [235, 144] on app-card-role "Paid Backup [DATE] 5:00pm-8:00pm (3h) [PERSON_NAME]" at bounding box center [253, 153] width 61 height 19
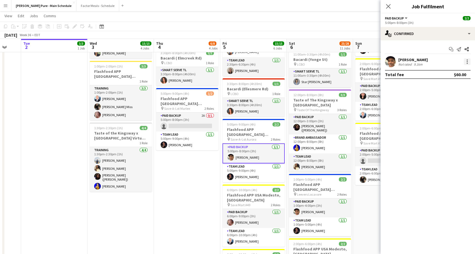
click at [468, 58] on div at bounding box center [467, 61] width 7 height 7
click at [429, 54] on div at bounding box center [237, 127] width 475 height 254
click at [418, 26] on app-options-switcher "Paid Backup All roles Paid Backup [DATE] 5:00pm-8:00pm (3h)" at bounding box center [428, 20] width 94 height 14
click at [403, 19] on span "Paid Backup" at bounding box center [394, 18] width 19 height 4
click at [409, 28] on li "All roles" at bounding box center [404, 27] width 28 height 5
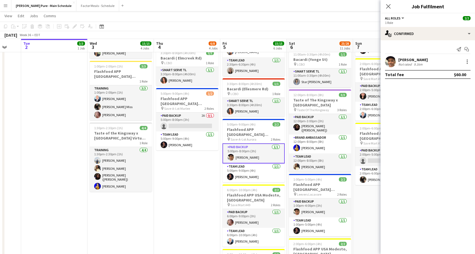
click at [403, 20] on button "All roles" at bounding box center [395, 18] width 20 height 4
click at [403, 38] on li "Paid Backup" at bounding box center [404, 37] width 28 height 5
click at [387, 4] on icon "Close pop-in" at bounding box center [388, 6] width 5 height 5
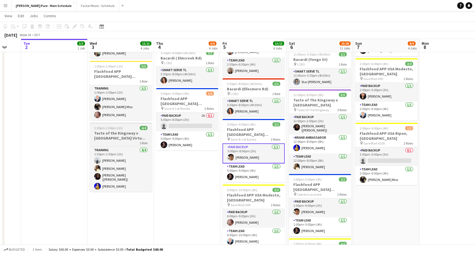
click at [128, 138] on h3 "Taste of the Kingsway x [GEOGRAPHIC_DATA] Virtual Training" at bounding box center [121, 136] width 62 height 10
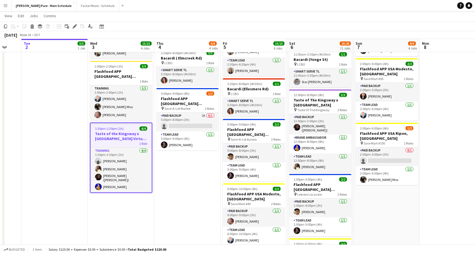
click at [128, 138] on h3 "Taste of the Kingsway x [GEOGRAPHIC_DATA] Virtual Training" at bounding box center [121, 136] width 61 height 10
click at [460, 6] on icon "Help" at bounding box center [460, 5] width 3 height 3
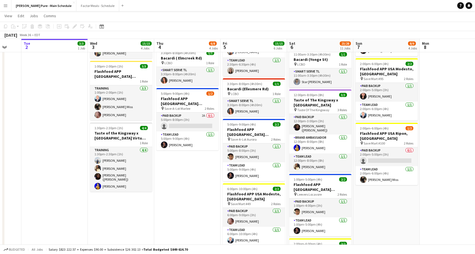
click at [416, 17] on app-page-menu "View Day view expanded Day view collapsed Month view Date picker Jump to [DATE]…" at bounding box center [237, 16] width 475 height 11
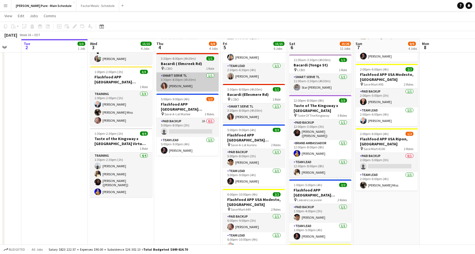
scroll to position [148, 0]
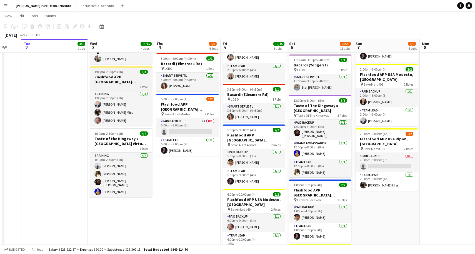
click at [113, 74] on h3 "Flashfood APP [GEOGRAPHIC_DATA] Modesto Training" at bounding box center [121, 79] width 62 height 10
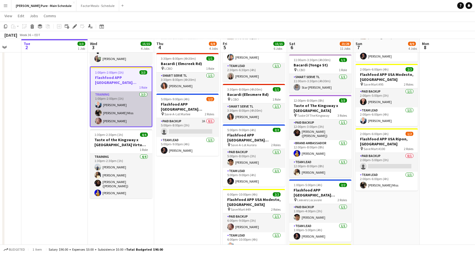
click at [107, 99] on app-card-role "Training [DATE] 1:00pm-2:00pm (1h) [PERSON_NAME] [PERSON_NAME] [PERSON_NAME]" at bounding box center [121, 108] width 61 height 35
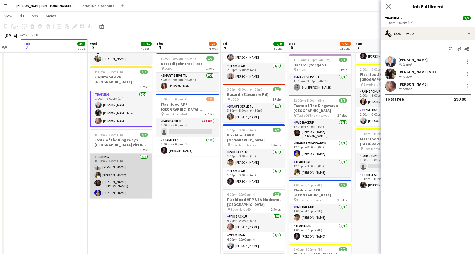
click at [99, 161] on app-card-role "Training [DATE] 1:30pm-2:30pm (1h) [PERSON_NAME] [PERSON_NAME] ([PERSON_NAME]) …" at bounding box center [121, 176] width 62 height 45
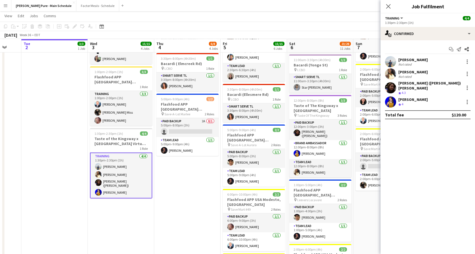
click at [99, 161] on app-card-role "Training [DATE] 1:30pm-2:30pm (1h) [PERSON_NAME] [PERSON_NAME] ([PERSON_NAME]) …" at bounding box center [121, 176] width 62 height 46
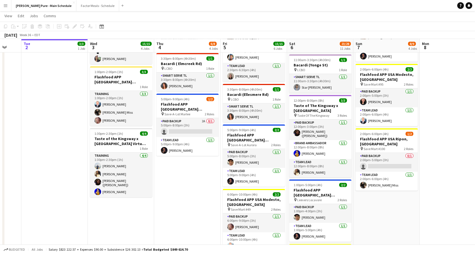
click at [99, 151] on app-job-card "1:30pm-2:30pm (1h) 4/4 Taste of the Kingsway x [GEOGRAPHIC_DATA][PERSON_NAME] V…" at bounding box center [121, 162] width 62 height 69
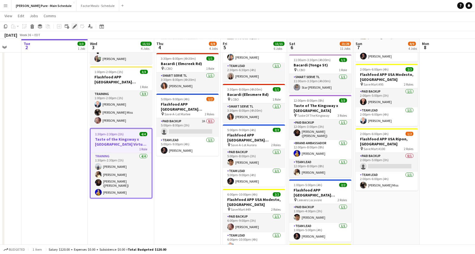
click at [75, 25] on icon at bounding box center [74, 26] width 3 height 3
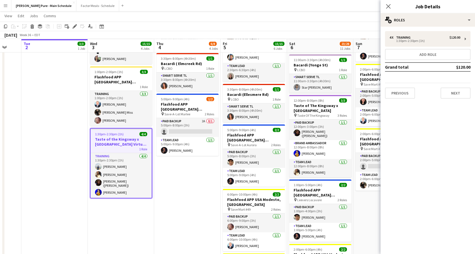
click at [111, 135] on span "1:30pm-2:30pm (1h)" at bounding box center [109, 134] width 29 height 4
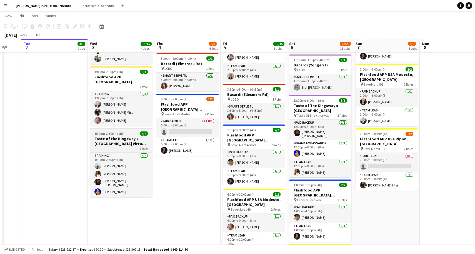
click at [111, 139] on h3 "Taste of the Kingsway x [GEOGRAPHIC_DATA] Virtual Training" at bounding box center [121, 141] width 62 height 10
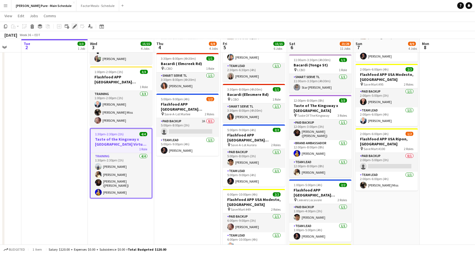
click at [76, 24] on icon "Edit" at bounding box center [75, 26] width 4 height 4
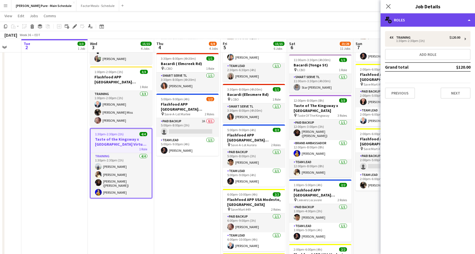
click at [415, 22] on div "multiple-users-add Roles" at bounding box center [428, 19] width 94 height 13
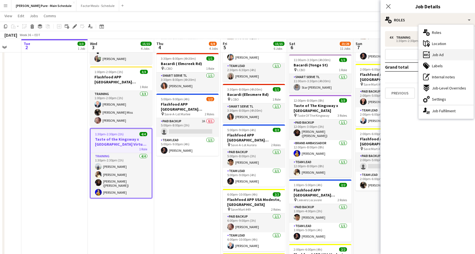
click at [431, 56] on div "ads-window Job Ad" at bounding box center [446, 54] width 55 height 11
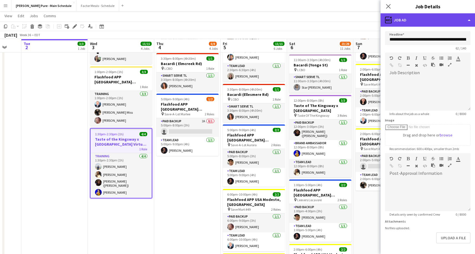
click at [412, 18] on div "ads-window Job Ad" at bounding box center [428, 19] width 94 height 13
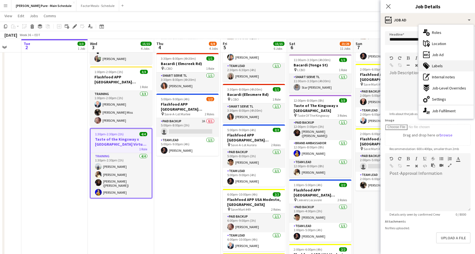
click at [434, 66] on span "Labels" at bounding box center [437, 65] width 11 height 5
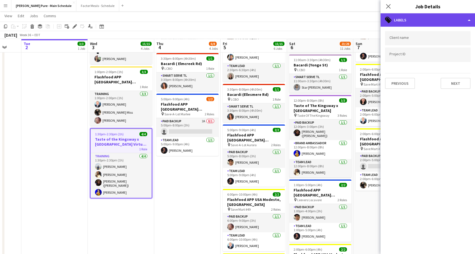
click at [399, 16] on div "tags-double Labels" at bounding box center [428, 19] width 94 height 13
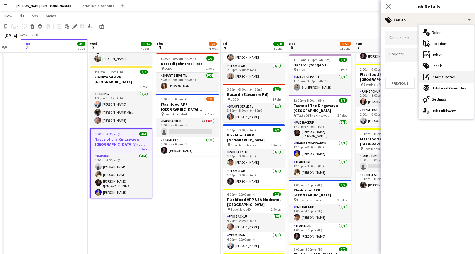
click at [430, 77] on div "pen-write Internal notes" at bounding box center [446, 76] width 55 height 11
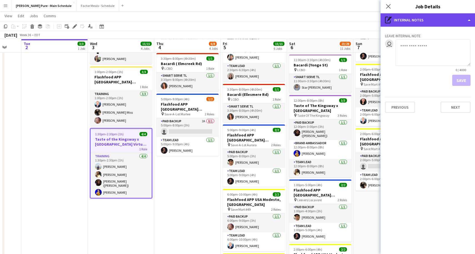
click at [417, 22] on div "pen-write Internal notes" at bounding box center [428, 19] width 94 height 13
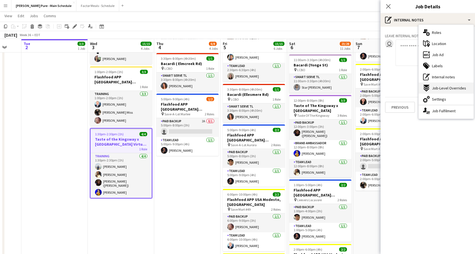
click at [433, 85] on div "expand-all-down Job-Level Overrides" at bounding box center [446, 88] width 55 height 11
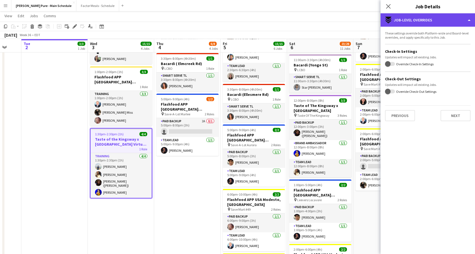
click at [416, 20] on div "expand-all-down Job-Level Overrides" at bounding box center [428, 19] width 94 height 13
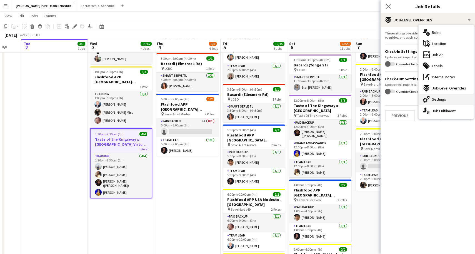
click at [439, 98] on span "Settings" at bounding box center [439, 99] width 14 height 5
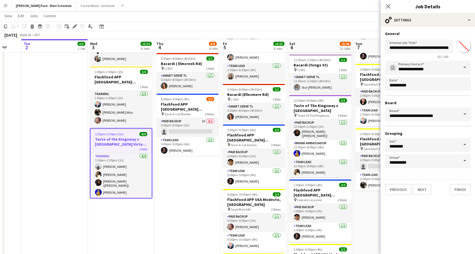
click at [460, 47] on input "*******" at bounding box center [464, 46] width 20 height 20
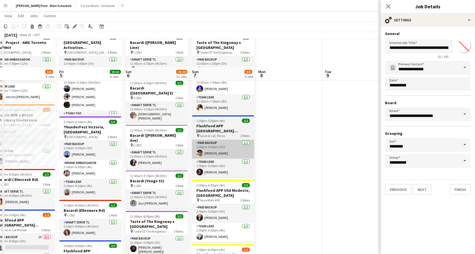
scroll to position [0, 0]
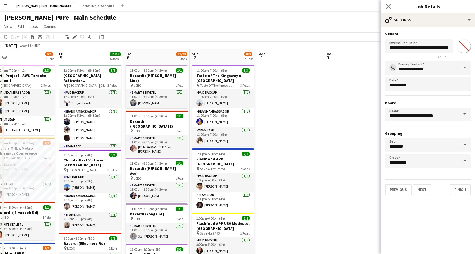
click at [463, 46] on input "*******" at bounding box center [464, 46] width 20 height 20
type input "*******"
click at [440, 133] on h3 "Grouping" at bounding box center [428, 133] width 86 height 5
click at [462, 191] on button "Finish" at bounding box center [460, 189] width 21 height 11
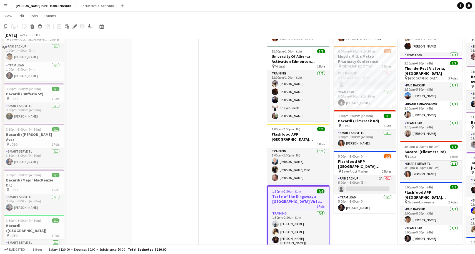
scroll to position [96, 0]
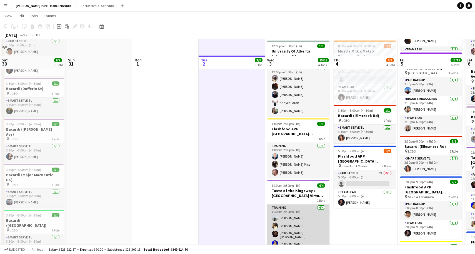
scroll to position [140, 0]
